Goal: Task Accomplishment & Management: Complete application form

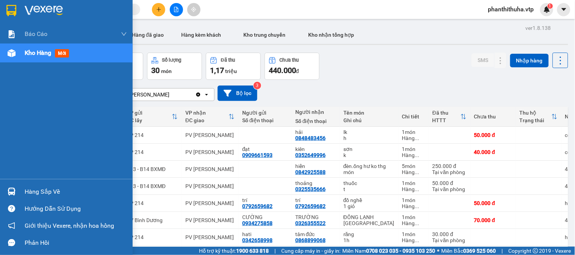
click at [17, 184] on div "Hàng sắp về" at bounding box center [66, 191] width 133 height 17
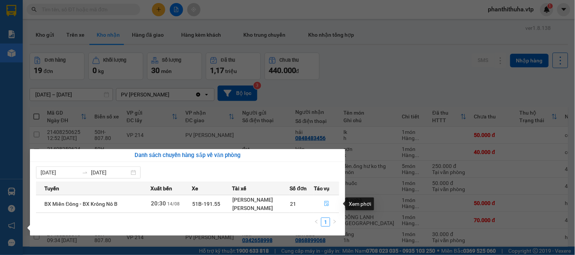
click at [327, 200] on button "button" at bounding box center [326, 204] width 25 height 12
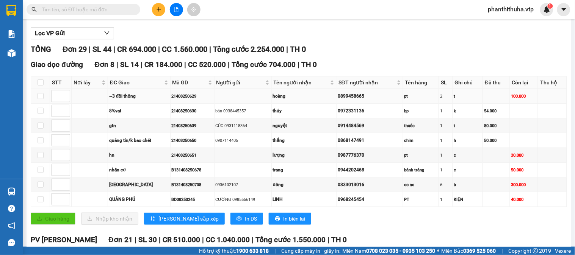
scroll to position [84, 0]
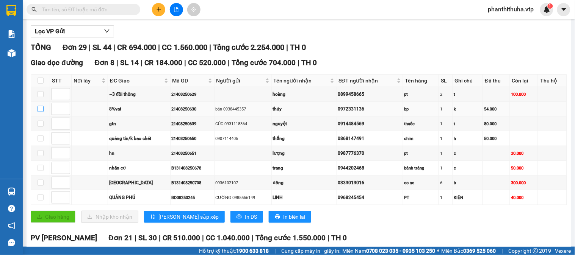
click at [42, 112] on input "checkbox" at bounding box center [41, 109] width 6 height 6
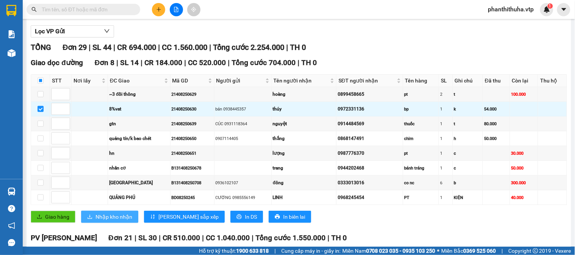
click at [124, 221] on span "Nhập kho nhận" at bounding box center [113, 217] width 37 height 8
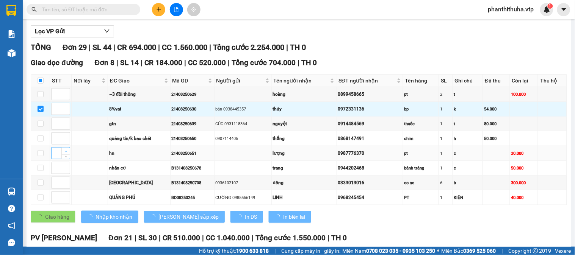
checkbox input "false"
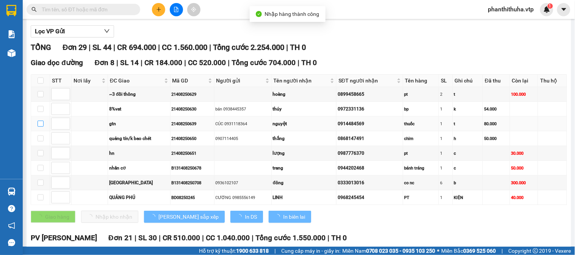
click at [38, 128] on label at bounding box center [41, 124] width 6 height 8
click at [38, 127] on input "checkbox" at bounding box center [41, 124] width 6 height 6
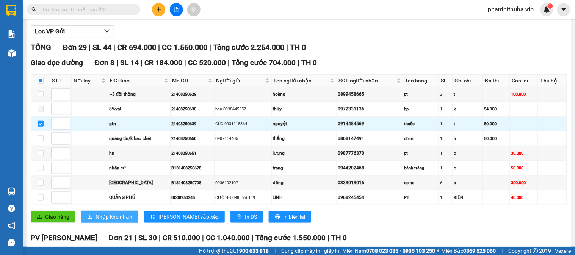
click at [115, 221] on span "Nhập kho nhận" at bounding box center [113, 217] width 37 height 8
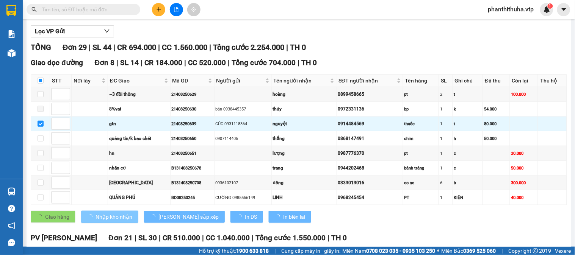
checkbox input "false"
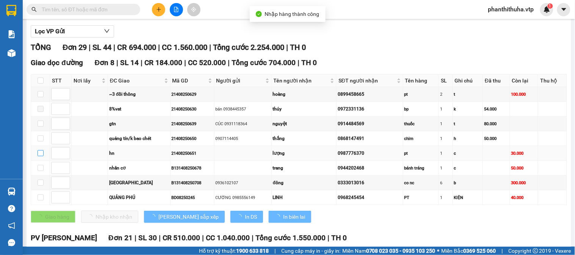
click at [39, 157] on input "checkbox" at bounding box center [41, 153] width 6 height 6
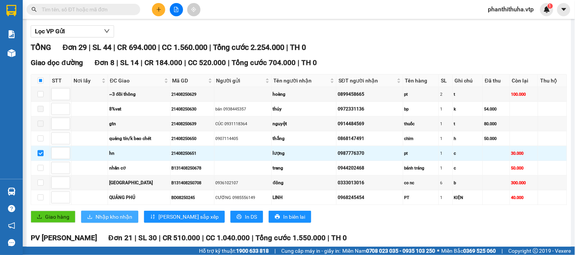
click at [120, 221] on span "Nhập kho nhận" at bounding box center [113, 217] width 37 height 8
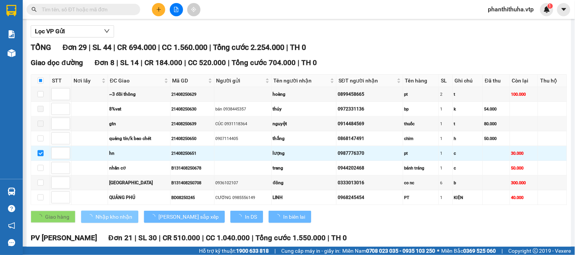
checkbox input "false"
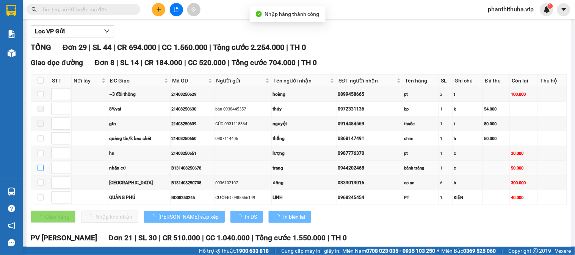
click at [38, 171] on input "checkbox" at bounding box center [41, 168] width 6 height 6
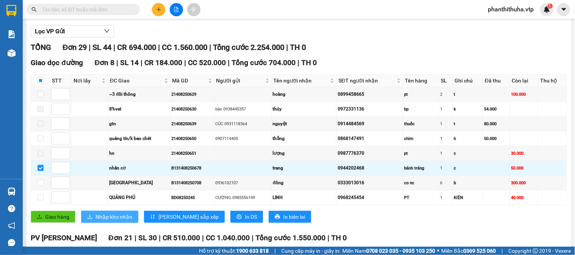
click at [118, 221] on span "Nhập kho nhận" at bounding box center [113, 217] width 37 height 8
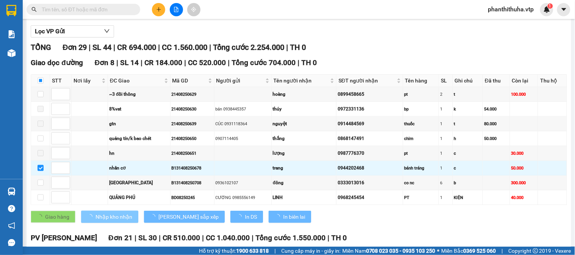
checkbox input "false"
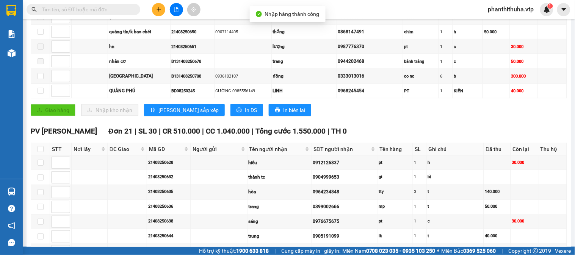
scroll to position [294, 0]
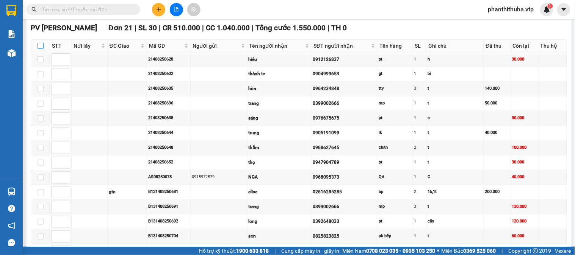
click at [38, 49] on input "checkbox" at bounding box center [41, 46] width 6 height 6
checkbox input "true"
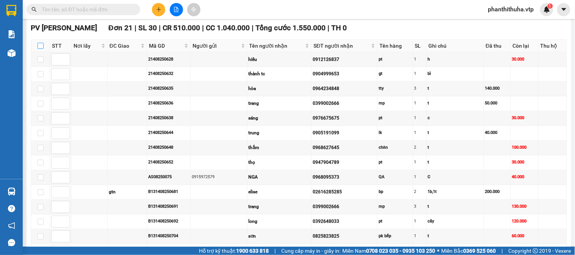
checkbox input "true"
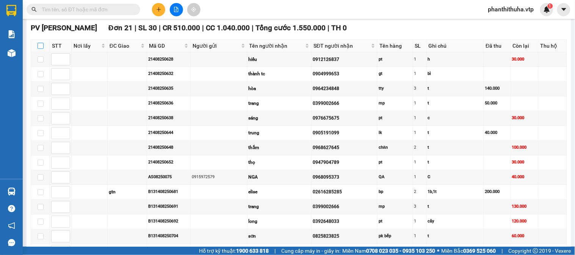
checkbox input "true"
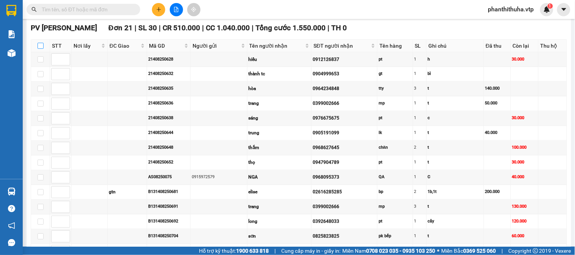
checkbox input "true"
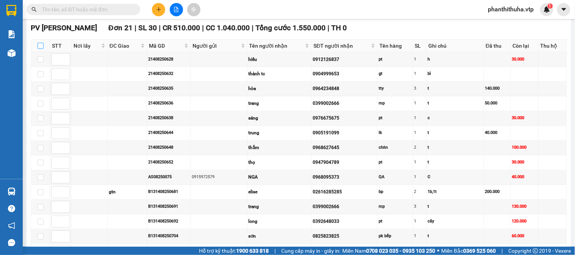
checkbox input "true"
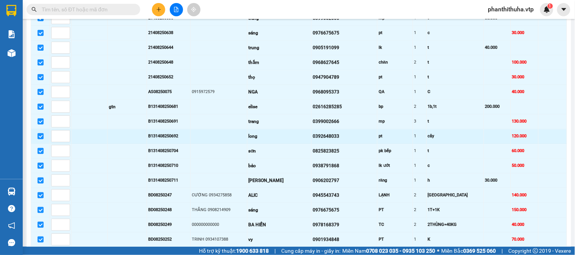
scroll to position [461, 0]
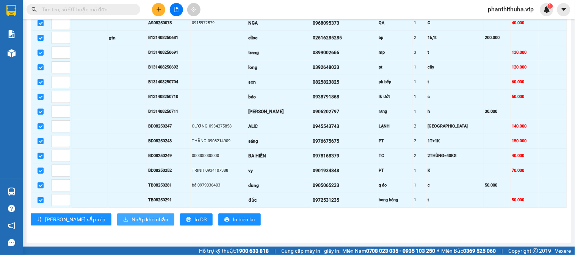
click at [131, 219] on span "Nhập kho nhận" at bounding box center [149, 220] width 37 height 8
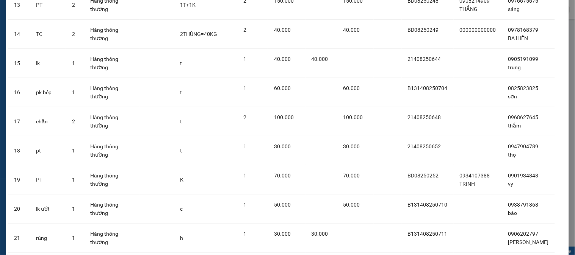
scroll to position [476, 0]
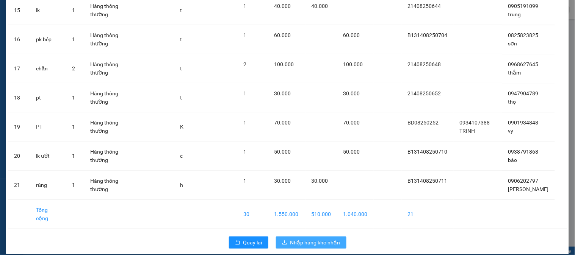
click at [314, 237] on button "Nhập hàng kho nhận" at bounding box center [311, 243] width 70 height 12
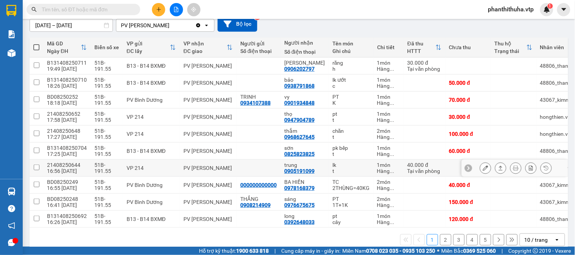
scroll to position [84, 0]
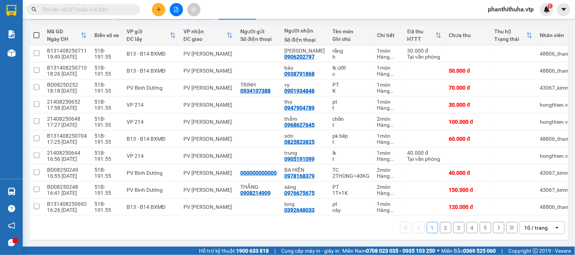
click at [524, 225] on div "10 / trang" at bounding box center [535, 228] width 23 height 8
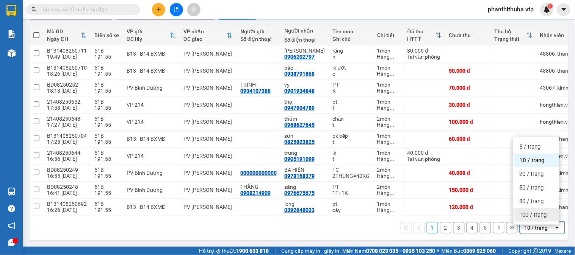
click at [524, 214] on span "100 / trang" at bounding box center [533, 215] width 27 height 8
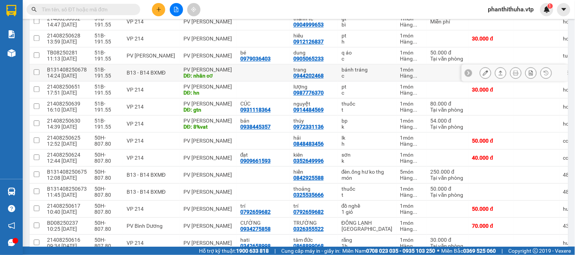
scroll to position [421, 0]
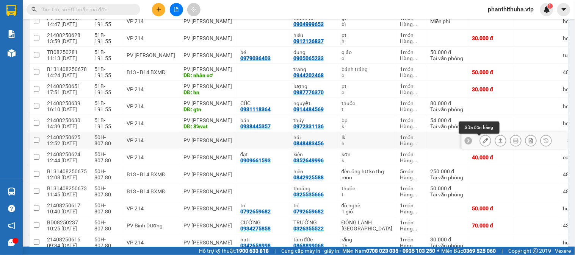
click at [483, 142] on icon at bounding box center [485, 140] width 5 height 5
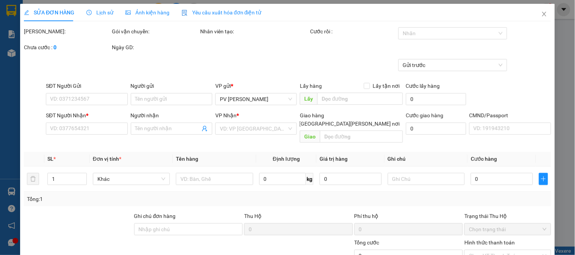
type input "2.500"
type input "0848483456"
type input "hải"
type input "50.000"
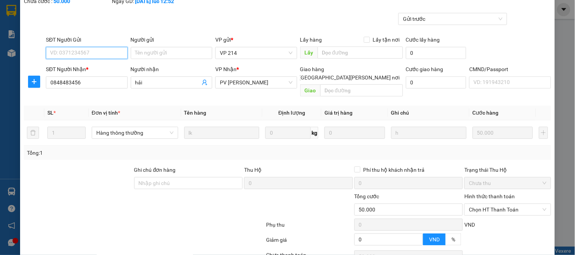
scroll to position [103, 0]
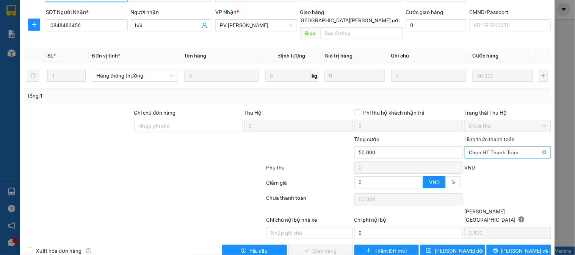
click at [478, 149] on span "Chọn HT Thanh Toán" at bounding box center [507, 152] width 77 height 11
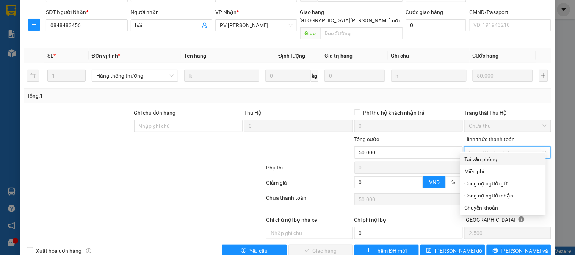
click at [478, 154] on div "Tại văn phòng" at bounding box center [503, 159] width 86 height 12
type input "0"
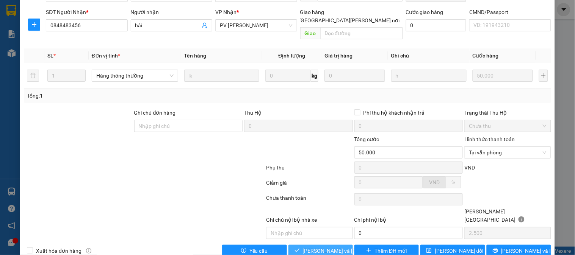
click at [332, 247] on span "[PERSON_NAME] và [PERSON_NAME] hàng" at bounding box center [354, 251] width 102 height 8
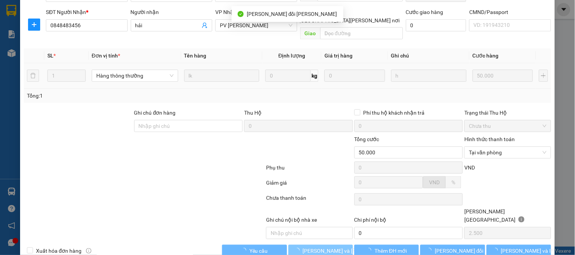
scroll to position [0, 0]
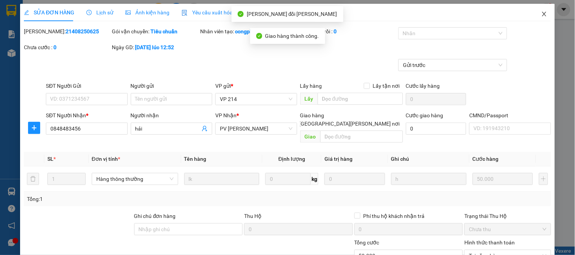
click at [541, 15] on icon "close" at bounding box center [544, 14] width 6 height 6
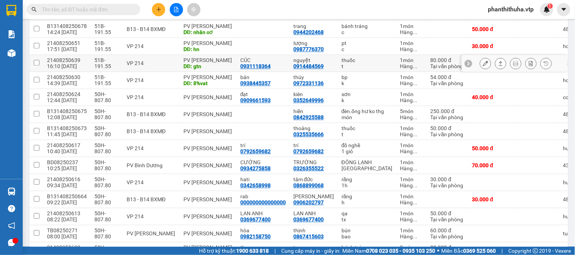
scroll to position [506, 0]
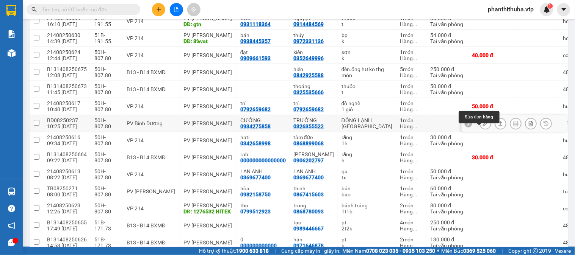
click at [483, 126] on icon at bounding box center [485, 123] width 5 height 5
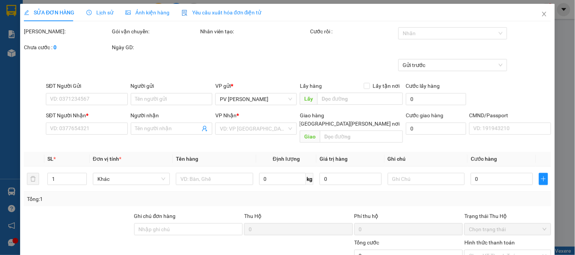
type input "3.500"
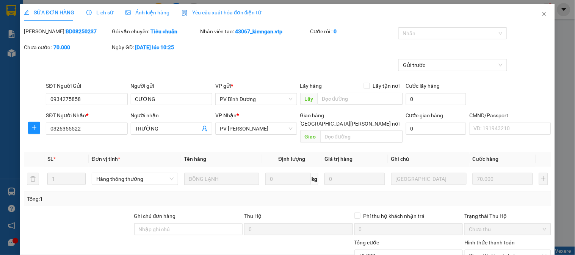
type input "0934275858"
type input "CƯỜNG"
type input "0326355522"
type input "TRƯỜNG"
type input "70.000"
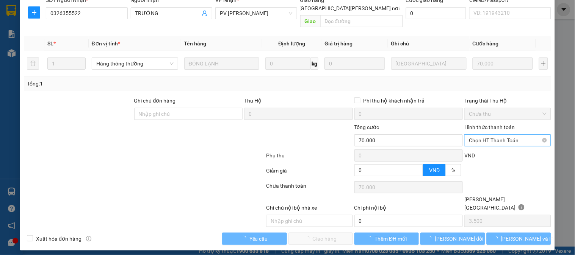
click at [479, 135] on div "Hình thức thanh toán" at bounding box center [507, 128] width 86 height 11
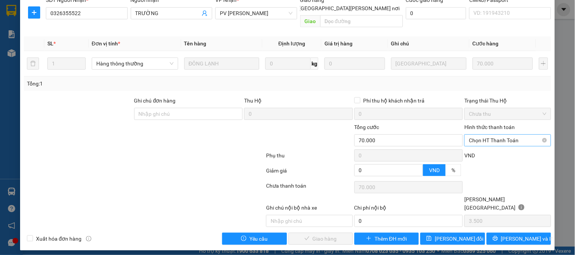
scroll to position [103, 0]
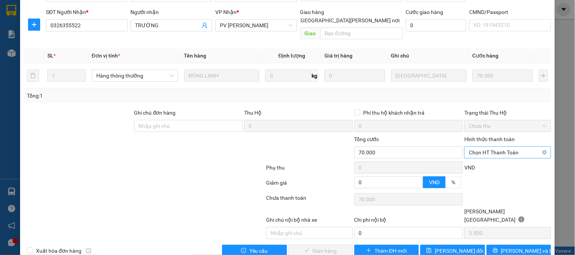
click at [477, 147] on span "Chọn HT Thanh Toán" at bounding box center [507, 152] width 77 height 11
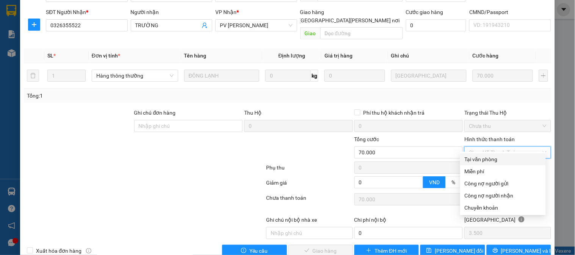
click at [476, 154] on div "Tại văn phòng" at bounding box center [503, 159] width 86 height 12
type input "0"
click at [476, 162] on div "Phụ thu 0 VND" at bounding box center [287, 169] width 529 height 15
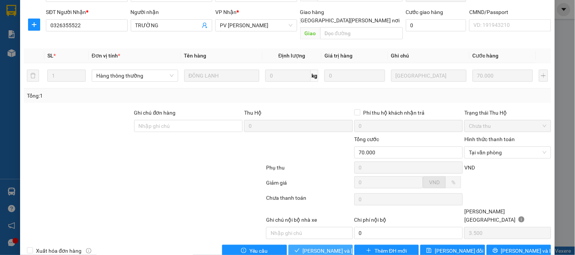
click at [316, 247] on span "[PERSON_NAME] và [PERSON_NAME] hàng" at bounding box center [354, 251] width 102 height 8
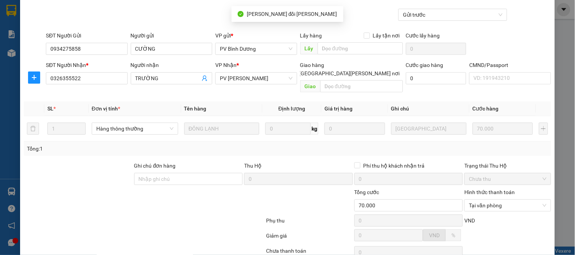
scroll to position [0, 0]
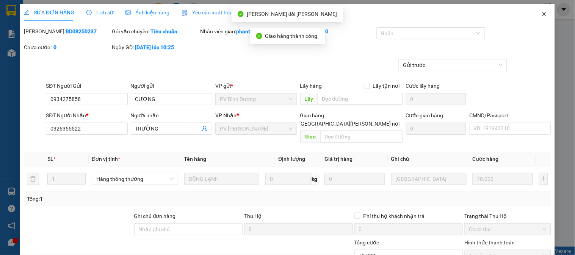
click at [542, 16] on icon "close" at bounding box center [544, 14] width 4 height 5
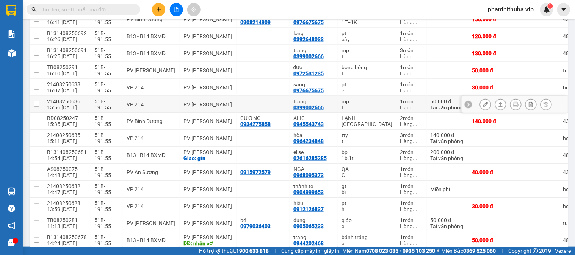
scroll to position [294, 0]
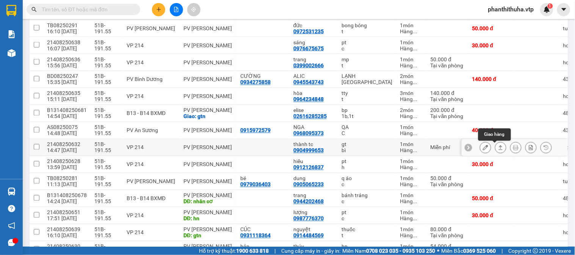
click at [498, 149] on icon at bounding box center [500, 147] width 5 height 5
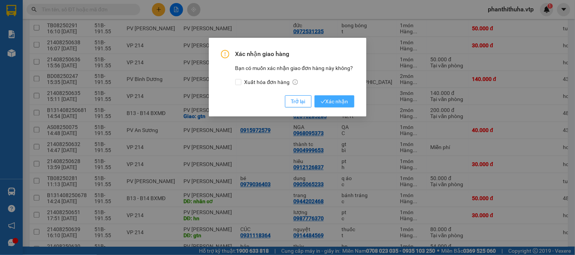
click at [340, 105] on span "Xác nhận" at bounding box center [335, 101] width 28 height 8
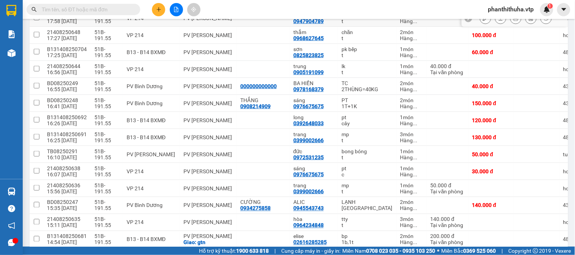
scroll to position [0, 0]
